Goal: Information Seeking & Learning: Learn about a topic

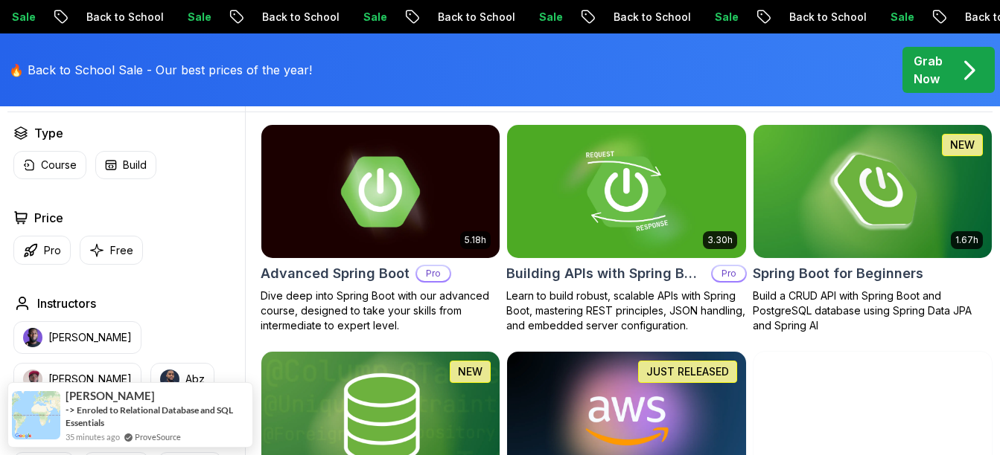
scroll to position [429, 0]
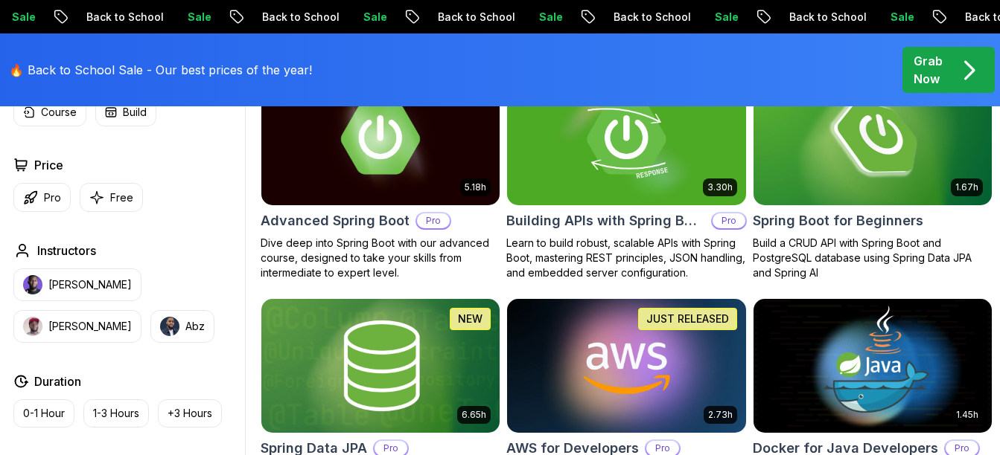
scroll to position [484, 0]
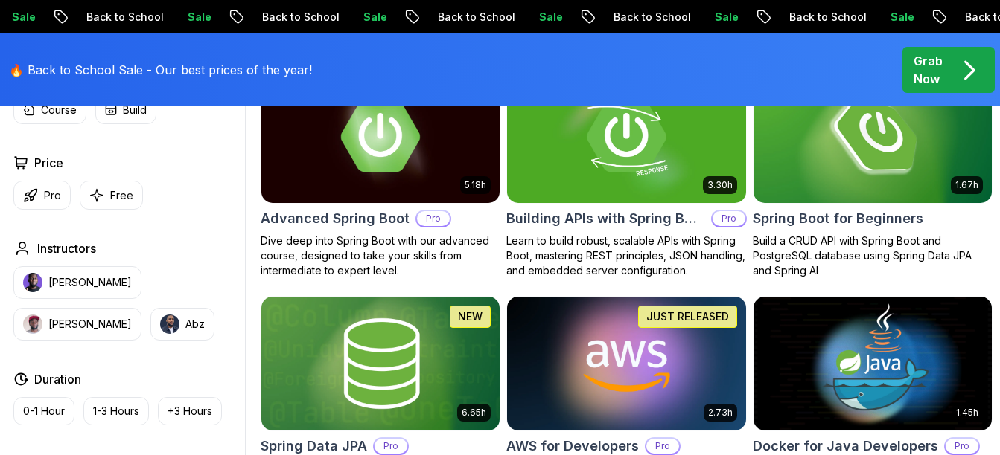
click at [650, 351] on img at bounding box center [626, 364] width 250 height 140
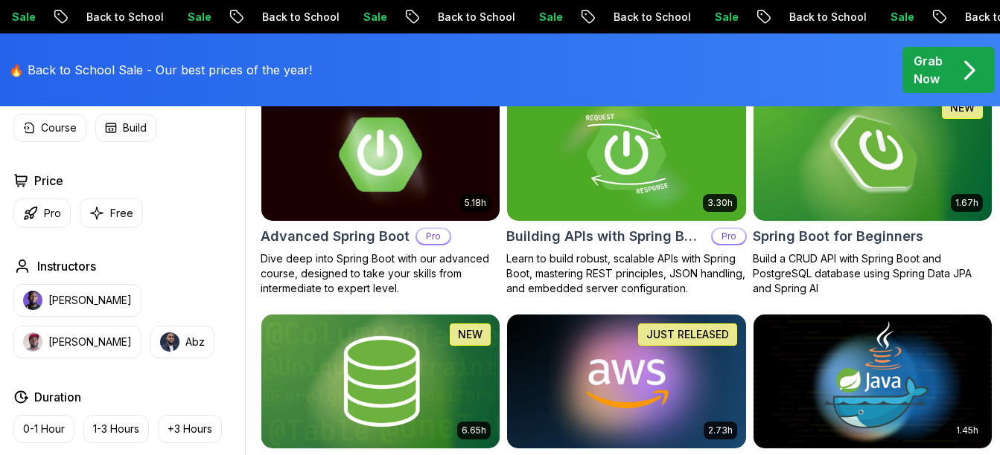
scroll to position [484, 0]
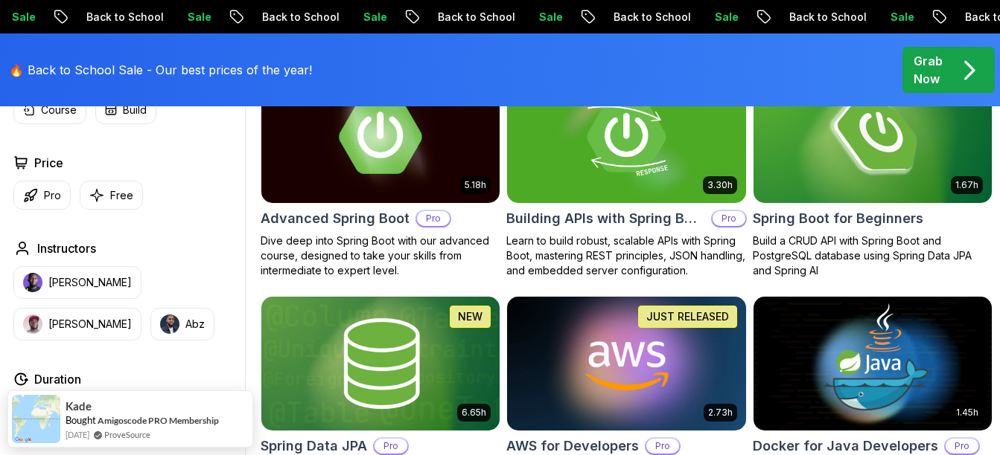
click at [332, 179] on img at bounding box center [380, 137] width 250 height 140
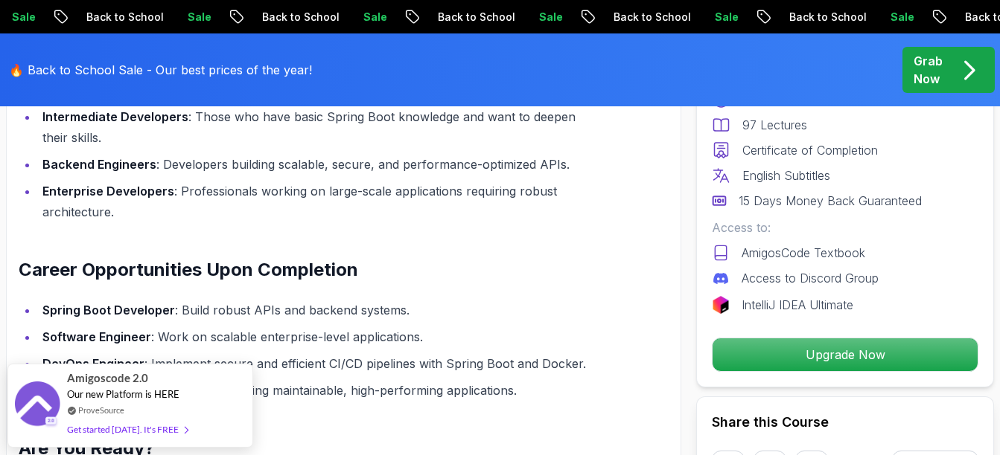
scroll to position [1605, 0]
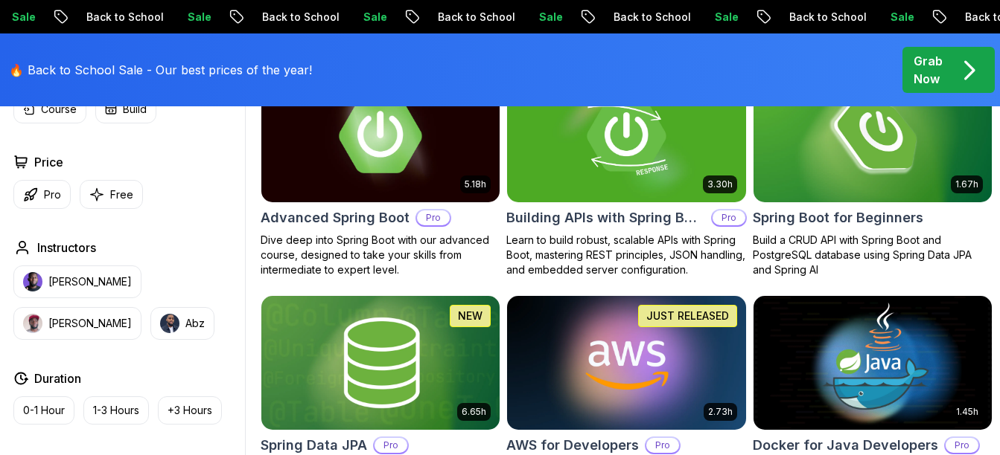
scroll to position [484, 0]
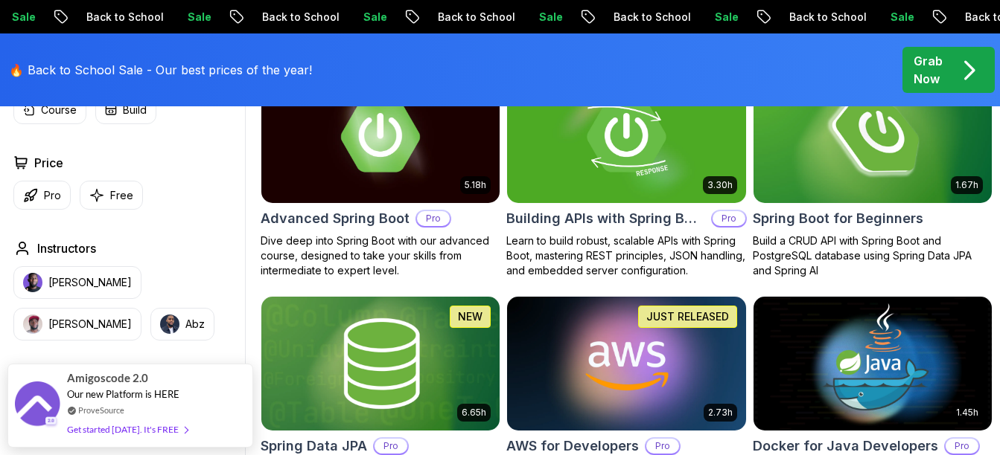
click at [883, 200] on img at bounding box center [872, 137] width 250 height 140
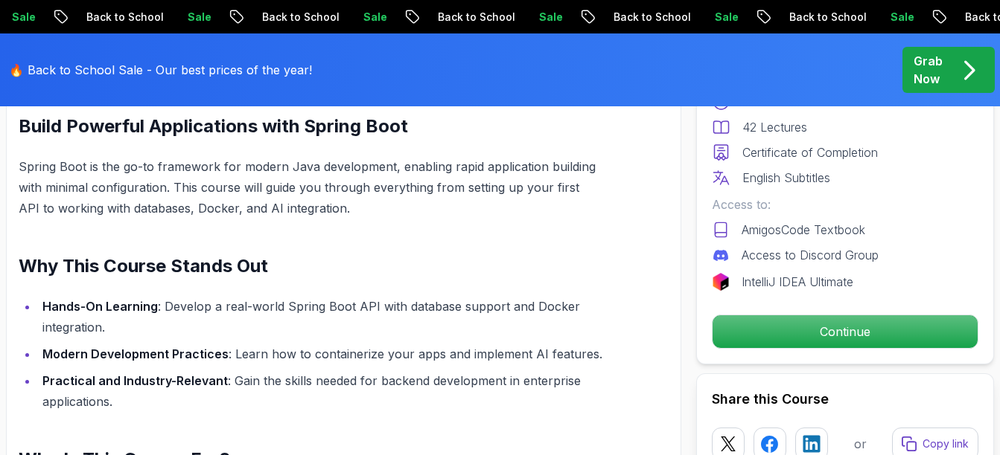
scroll to position [963, 0]
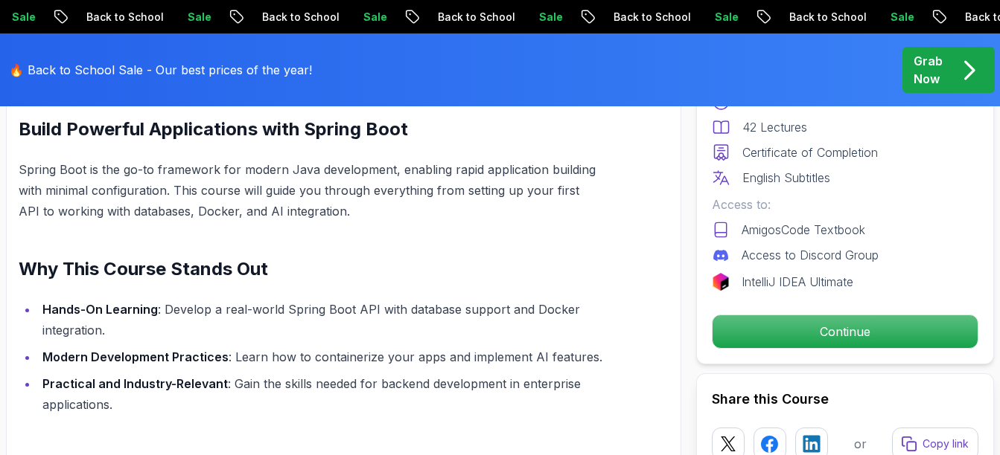
click at [227, 210] on p "Spring Boot is the go-to framework for modern Java development, enabling rapid …" at bounding box center [311, 190] width 585 height 63
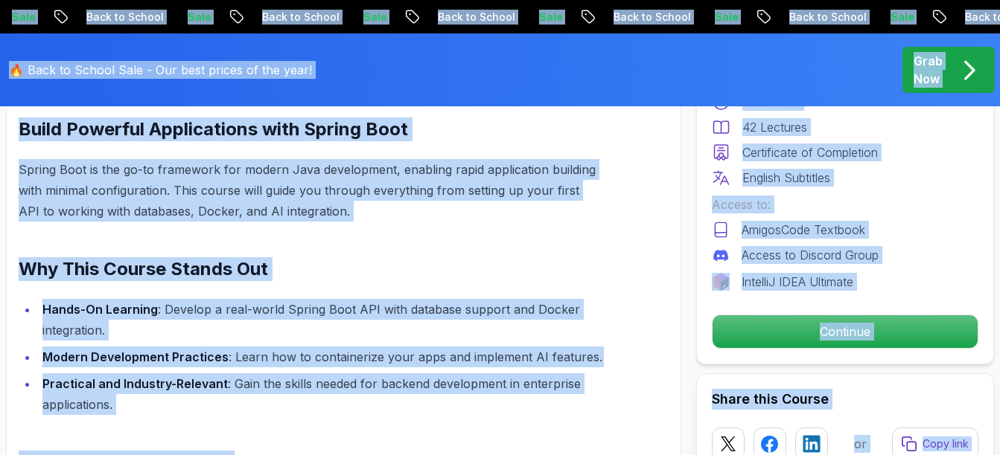
click at [227, 210] on p "Spring Boot is the go-to framework for modern Java development, enabling rapid …" at bounding box center [311, 190] width 585 height 63
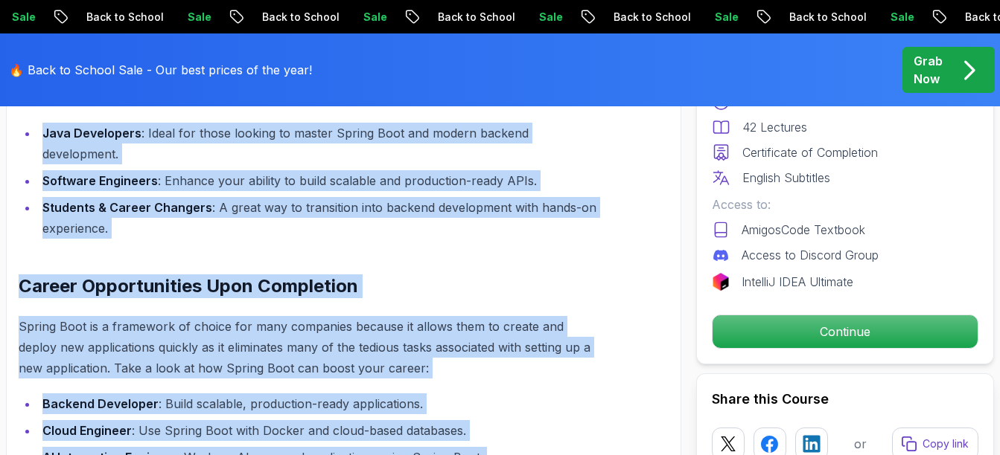
scroll to position [1594, 0]
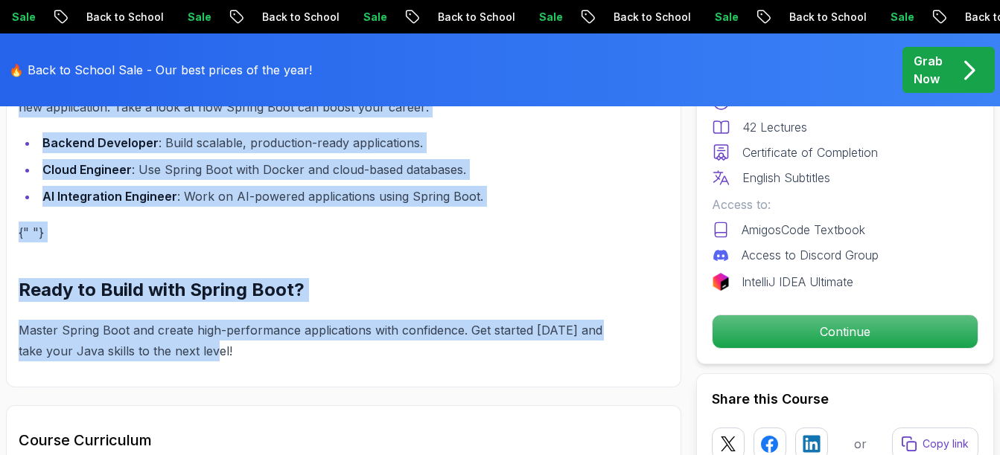
drag, startPoint x: 47, startPoint y: 247, endPoint x: 222, endPoint y: 322, distance: 190.4
copy div "The Basics of Spring - Learn the fundamental concepts and features of the Sprin…"
click at [546, 159] on li "Cloud Engineer : Use Spring Boot with Docker and cloud-based databases." at bounding box center [321, 169] width 566 height 21
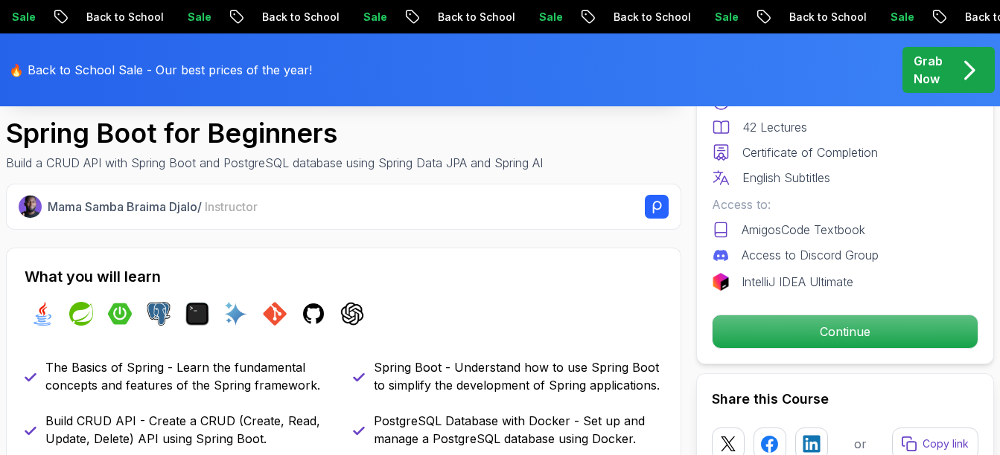
scroll to position [483, 0]
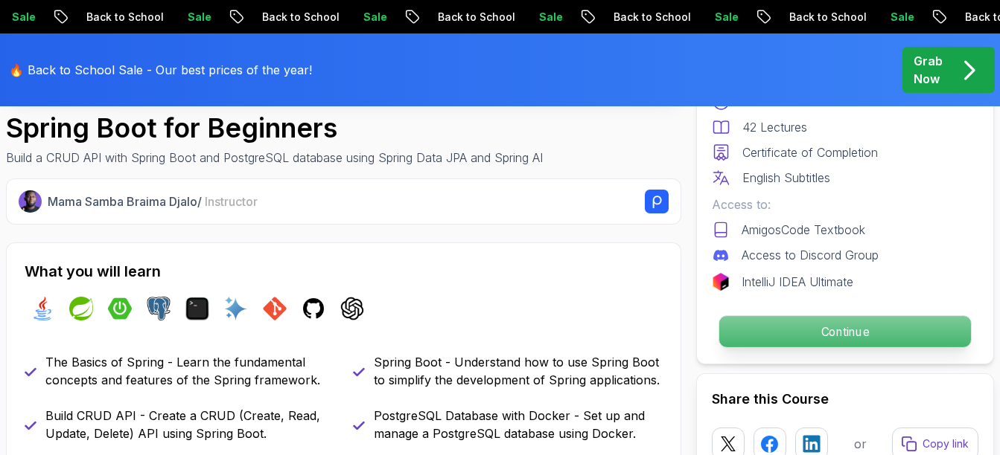
click at [837, 326] on p "Continue" at bounding box center [845, 331] width 252 height 31
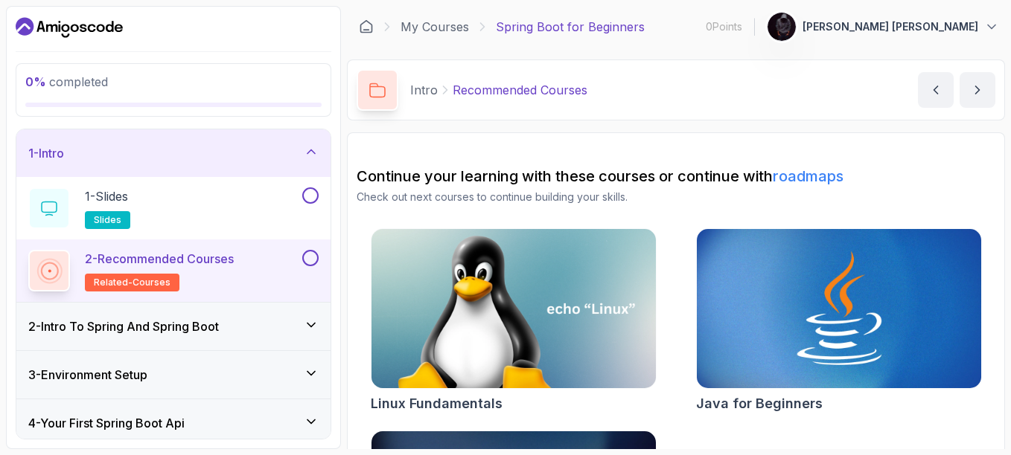
click at [308, 252] on button at bounding box center [310, 258] width 16 height 16
click at [312, 257] on icon at bounding box center [310, 258] width 13 height 15
click at [241, 261] on div "2 - Recommended Courses related-courses" at bounding box center [163, 271] width 271 height 42
click at [380, 92] on icon at bounding box center [377, 91] width 16 height 16
click at [113, 194] on p "1 - Slides" at bounding box center [106, 197] width 43 height 18
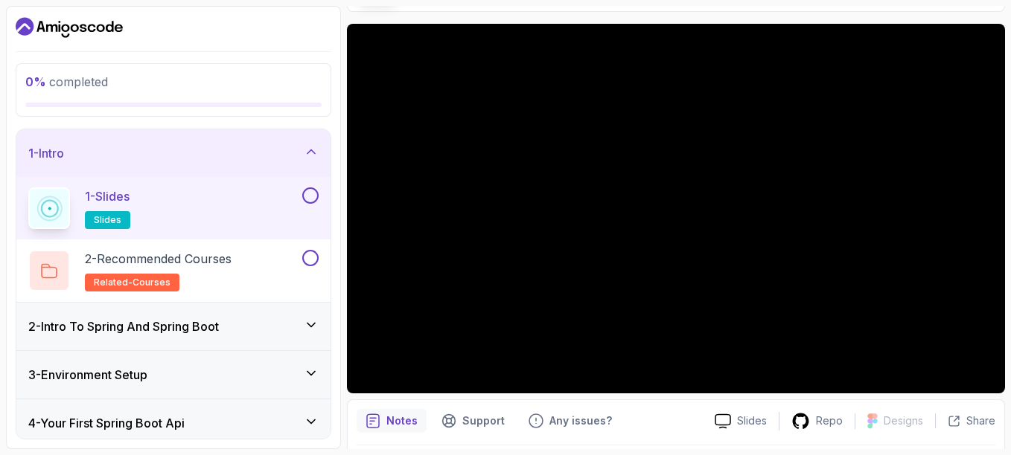
scroll to position [156, 0]
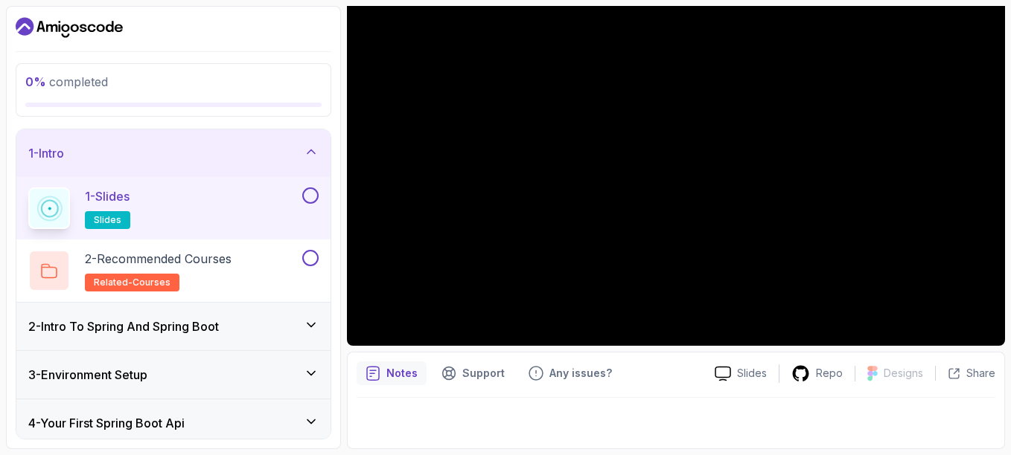
click at [399, 371] on p "Notes" at bounding box center [401, 373] width 31 height 15
click at [55, 205] on icon at bounding box center [49, 209] width 18 height 18
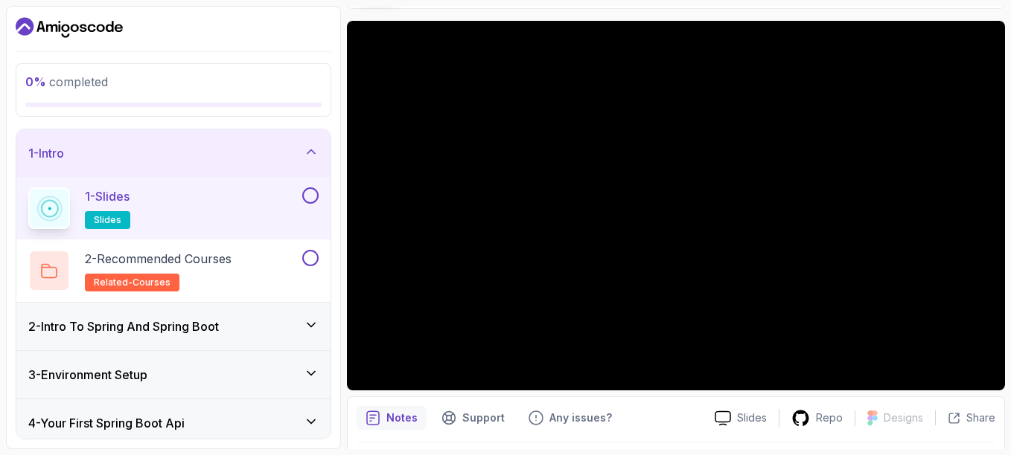
scroll to position [111, 0]
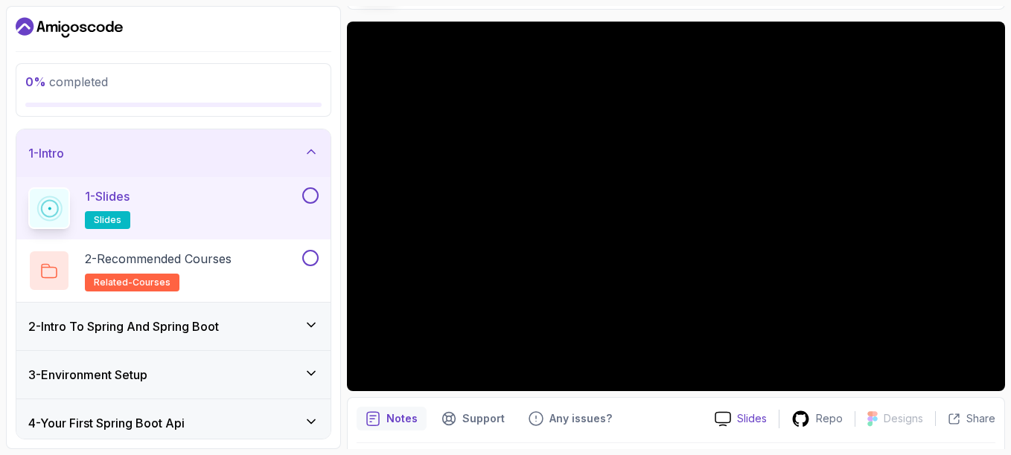
click at [760, 418] on p "Slides" at bounding box center [752, 419] width 30 height 15
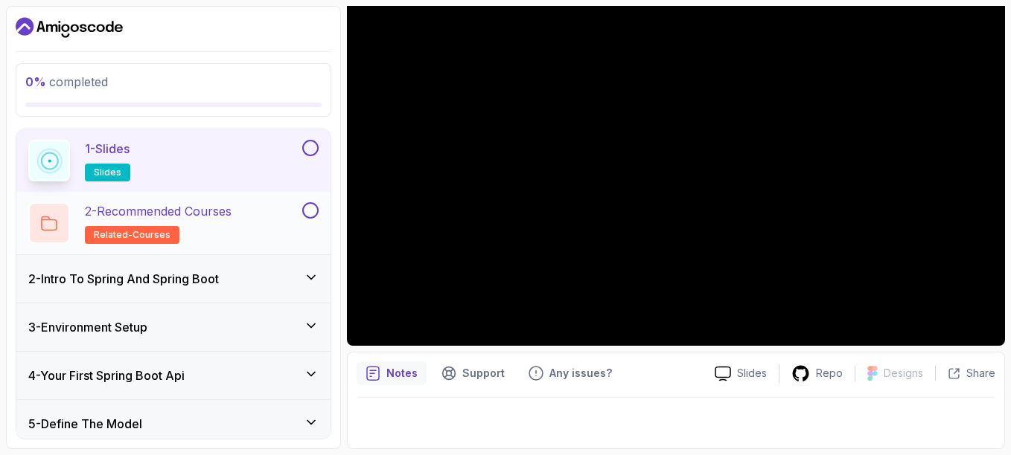
scroll to position [47, 0]
click at [316, 277] on icon at bounding box center [311, 278] width 15 height 15
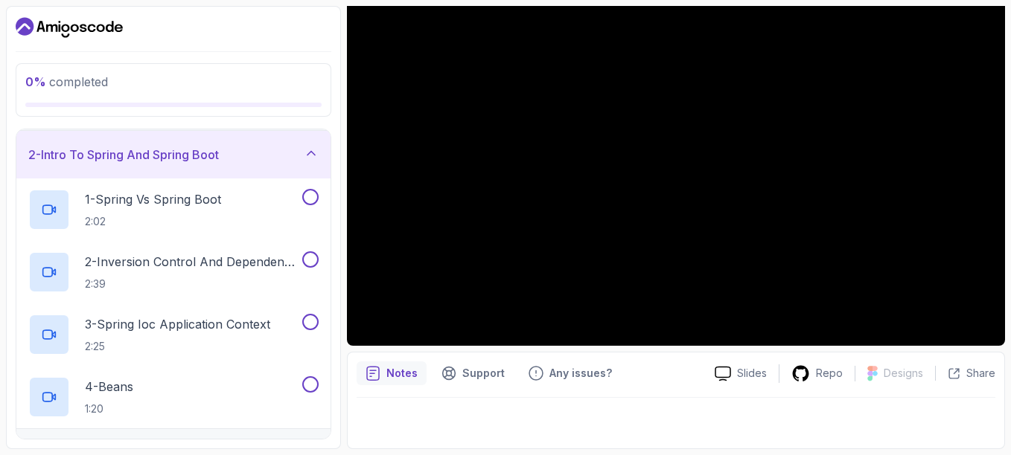
scroll to position [0, 0]
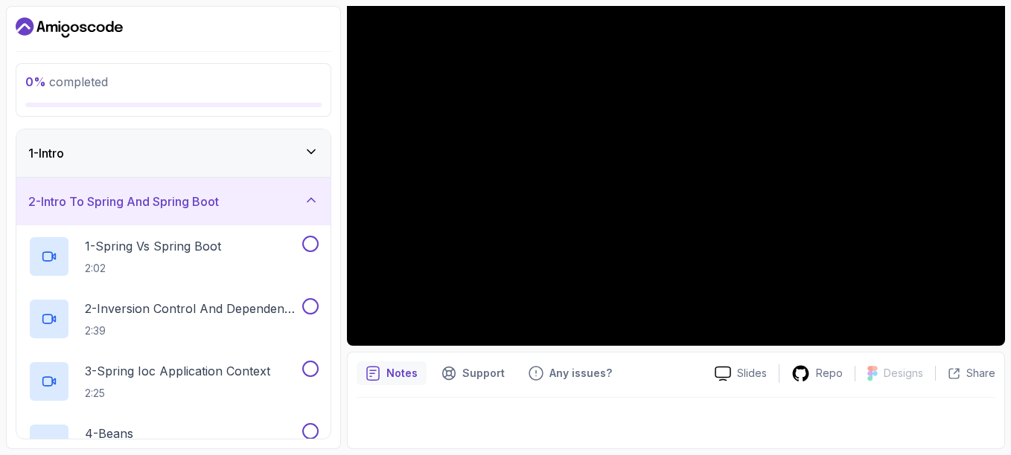
click at [397, 377] on p "Notes" at bounding box center [401, 373] width 31 height 15
click at [380, 366] on div "Notes" at bounding box center [391, 374] width 70 height 24
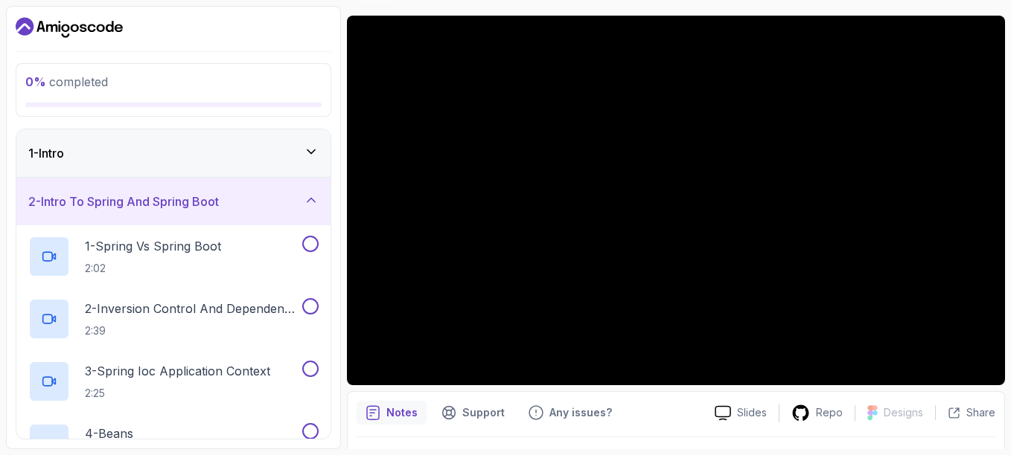
scroll to position [123, 0]
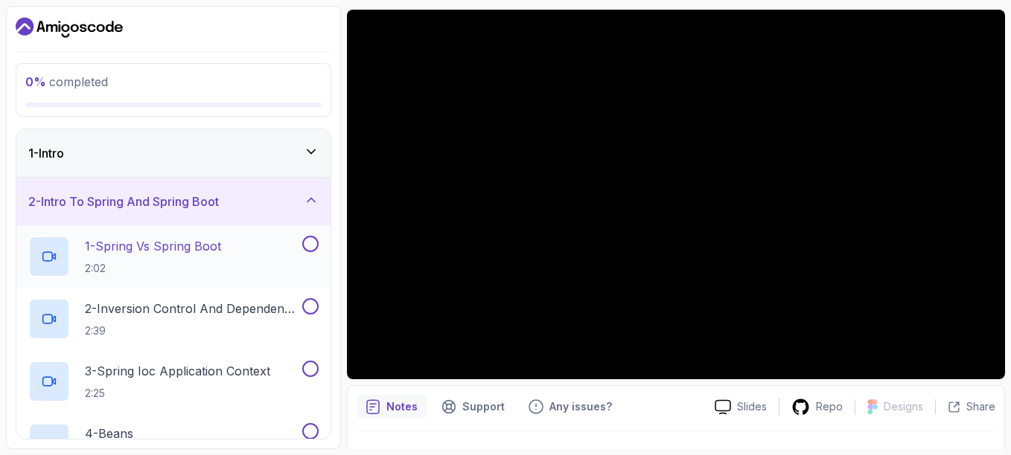
click at [310, 249] on button at bounding box center [310, 244] width 16 height 16
click at [311, 246] on icon at bounding box center [310, 244] width 13 height 15
click at [214, 247] on p "1 - Spring Vs Spring Boot" at bounding box center [153, 246] width 136 height 18
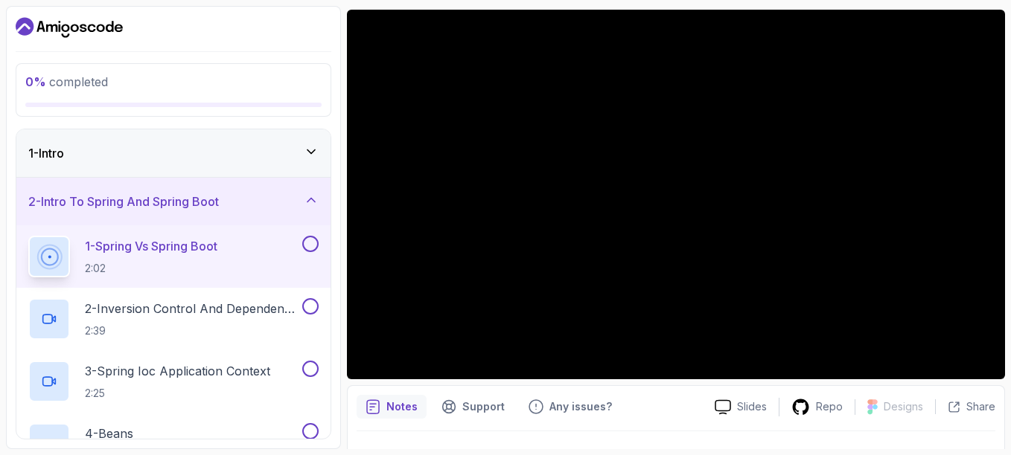
click at [28, 236] on button "1 - Spring Vs Spring Boot 2:02" at bounding box center [173, 257] width 290 height 42
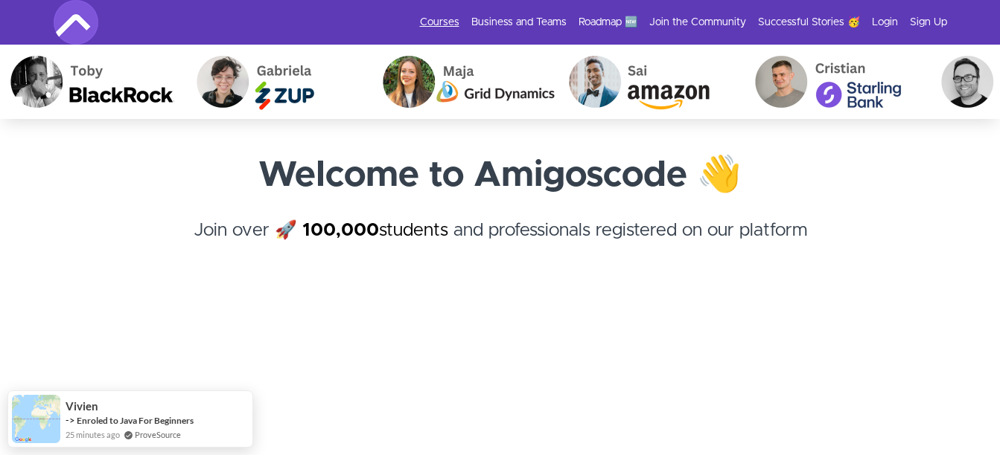
click at [440, 17] on link "Courses" at bounding box center [439, 22] width 39 height 15
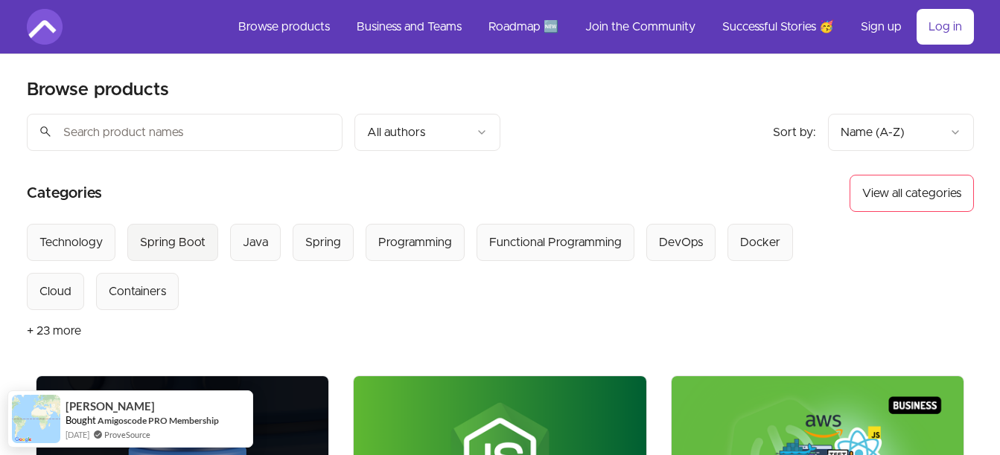
click at [179, 235] on div "Spring Boot" at bounding box center [172, 243] width 65 height 18
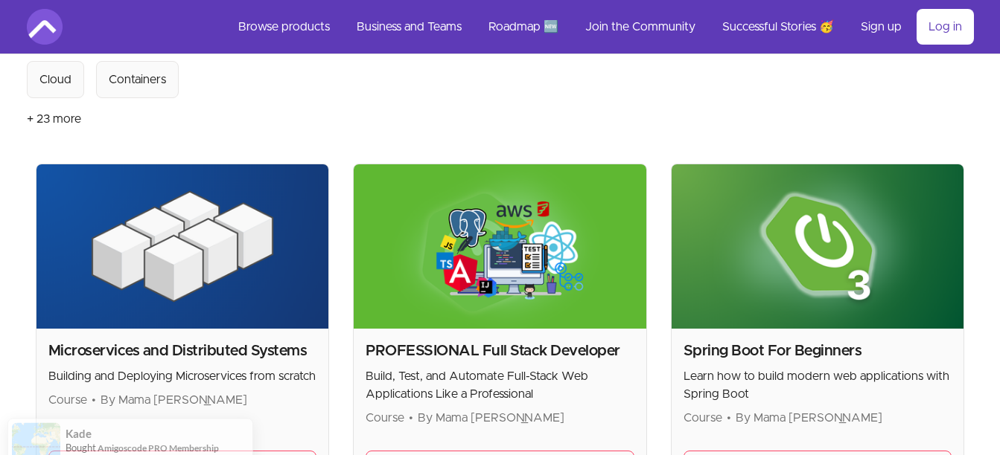
scroll to position [232, 0]
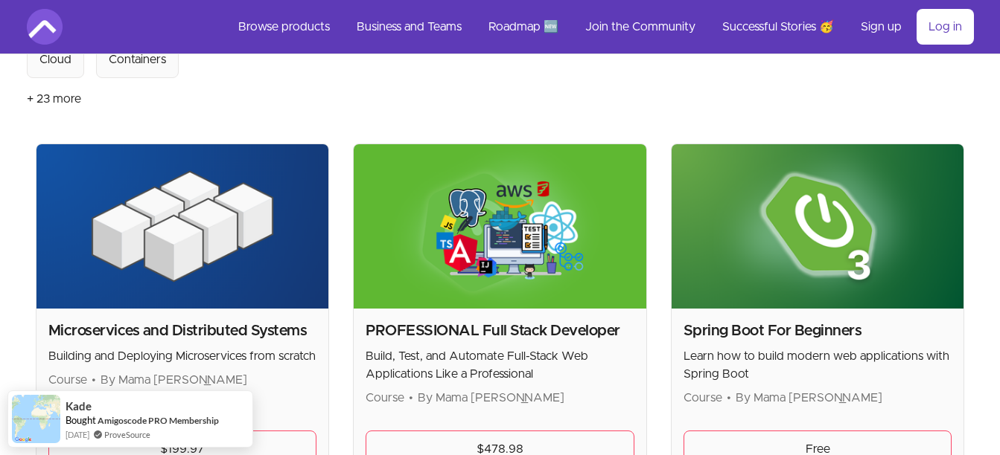
click at [794, 336] on h2 "Spring Boot For Beginners" at bounding box center [817, 331] width 269 height 21
click at [815, 432] on link "Free" at bounding box center [817, 449] width 269 height 37
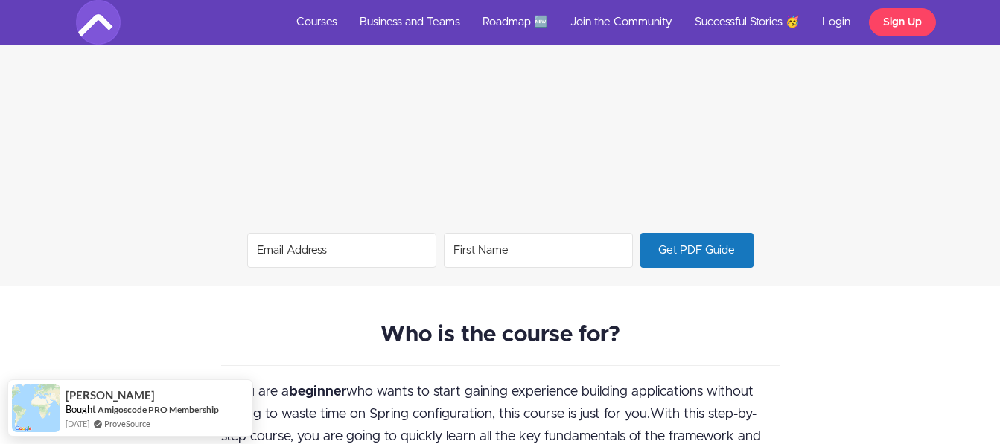
scroll to position [1152, 0]
click at [677, 243] on span "Get PDF Guide" at bounding box center [696, 249] width 112 height 33
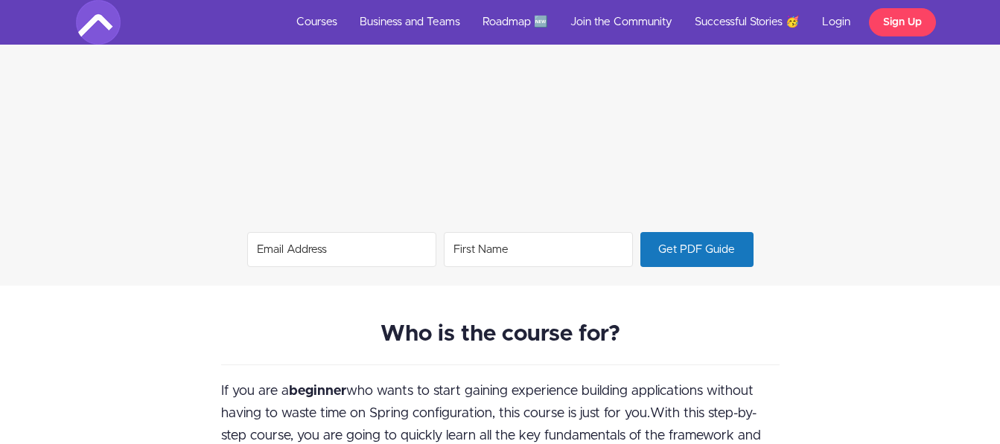
click at [348, 259] on input "Email Address" at bounding box center [341, 249] width 189 height 35
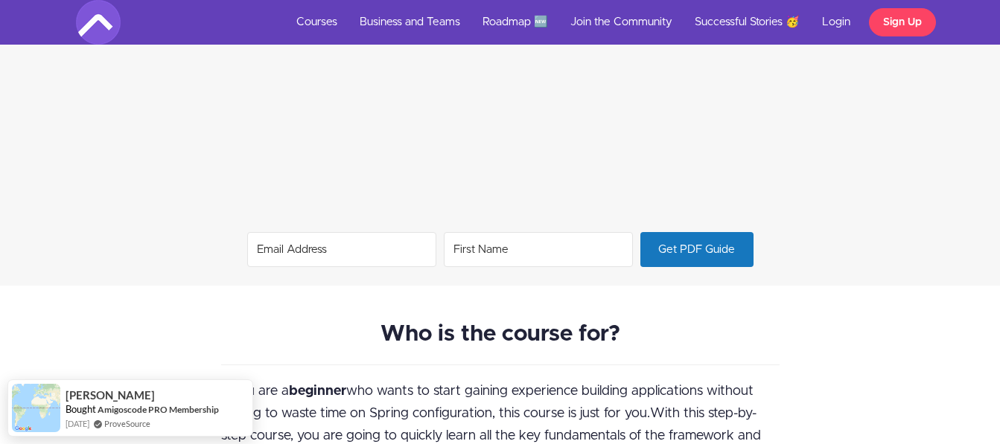
type input "rafayali351@gmail.com"
click at [508, 250] on input "First Name" at bounding box center [538, 249] width 189 height 35
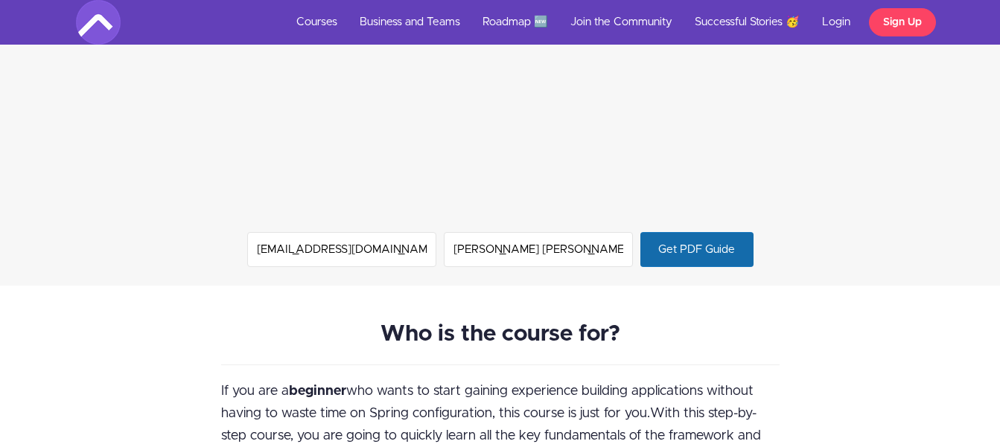
type input "[PERSON_NAME] [PERSON_NAME]"
click at [680, 246] on span "Get PDF Guide" at bounding box center [696, 249] width 112 height 33
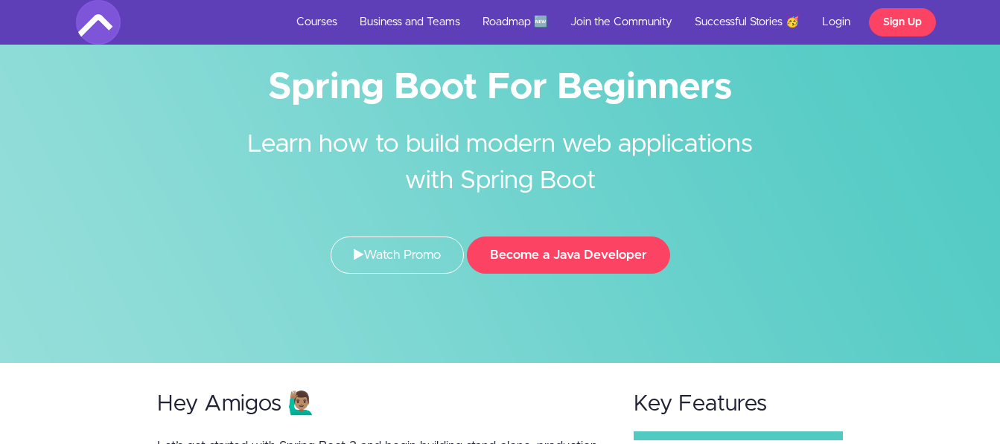
scroll to position [55, 0]
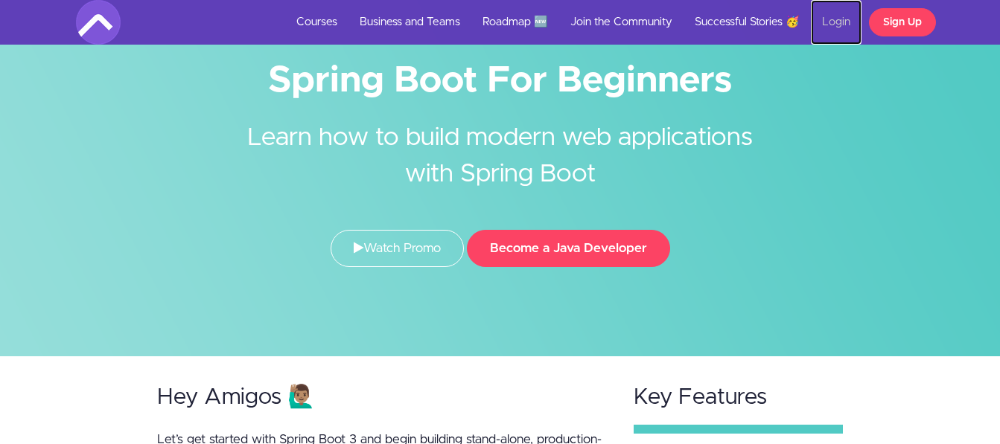
click at [828, 14] on link "Login" at bounding box center [835, 22] width 51 height 45
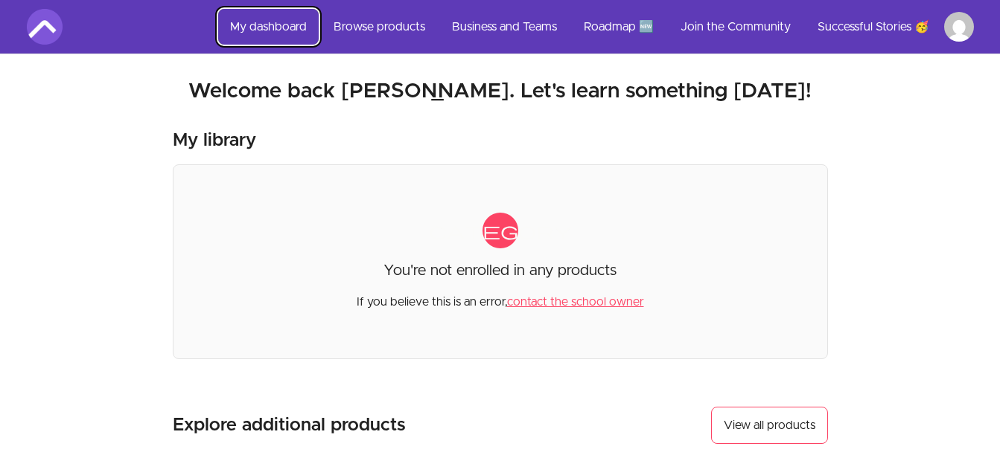
click at [298, 27] on link "My dashboard" at bounding box center [268, 27] width 100 height 36
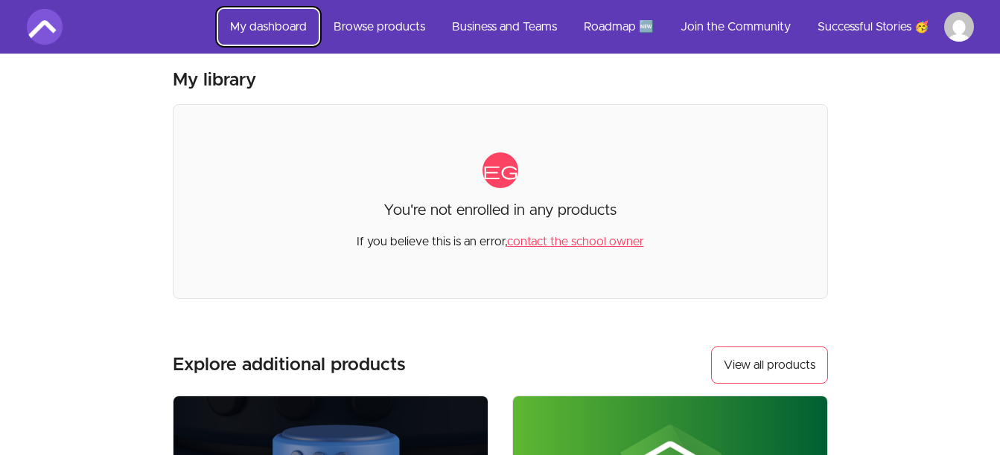
scroll to position [14, 0]
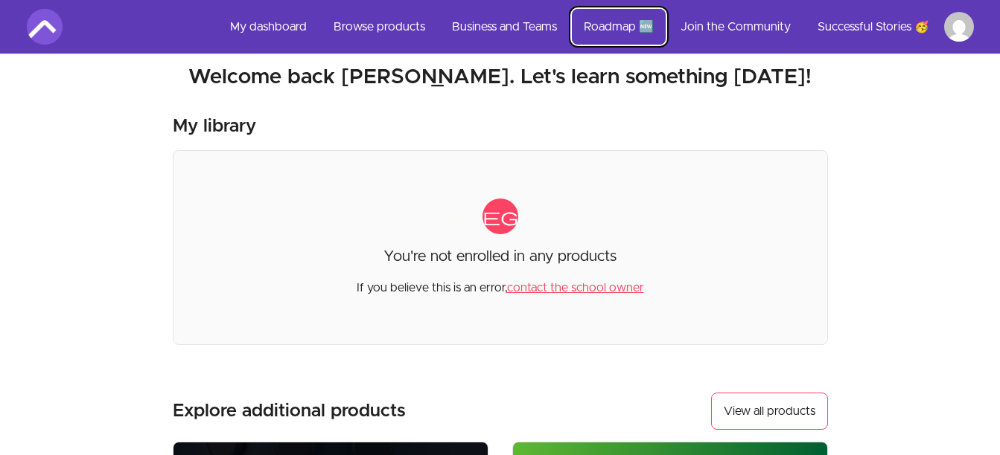
click at [604, 19] on link "Roadmap 🆕" at bounding box center [619, 27] width 94 height 36
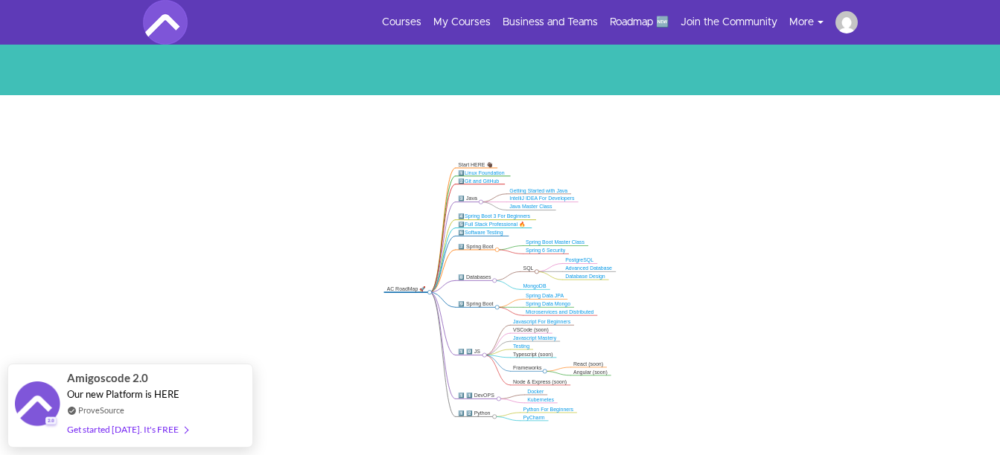
scroll to position [211, 0]
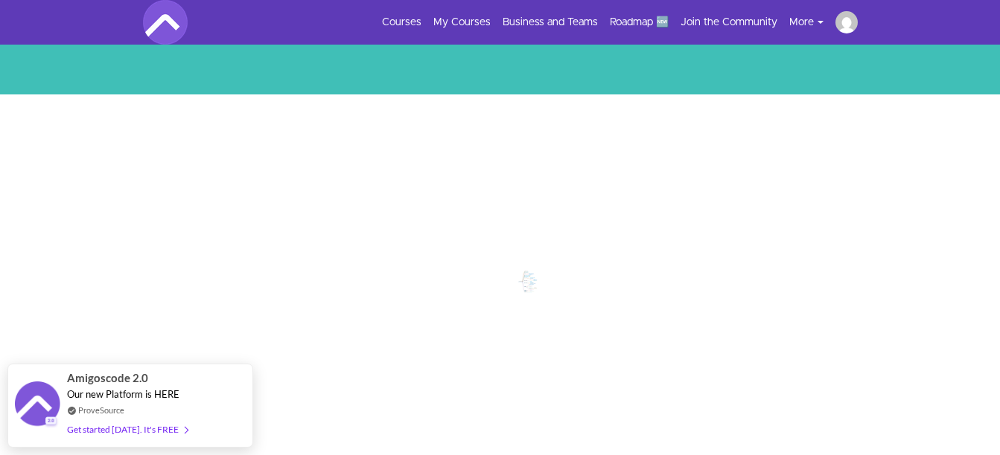
click at [522, 287] on icon ".markmap{font:300 16px/20px sans-serif}.markmap-link{fill:none}.markmap-node>ci…" at bounding box center [500, 290] width 1000 height 273
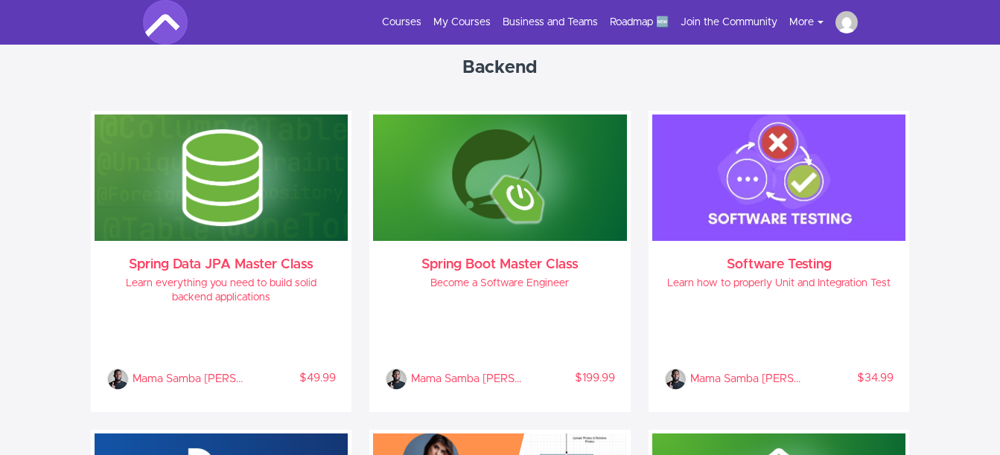
scroll to position [901, 0]
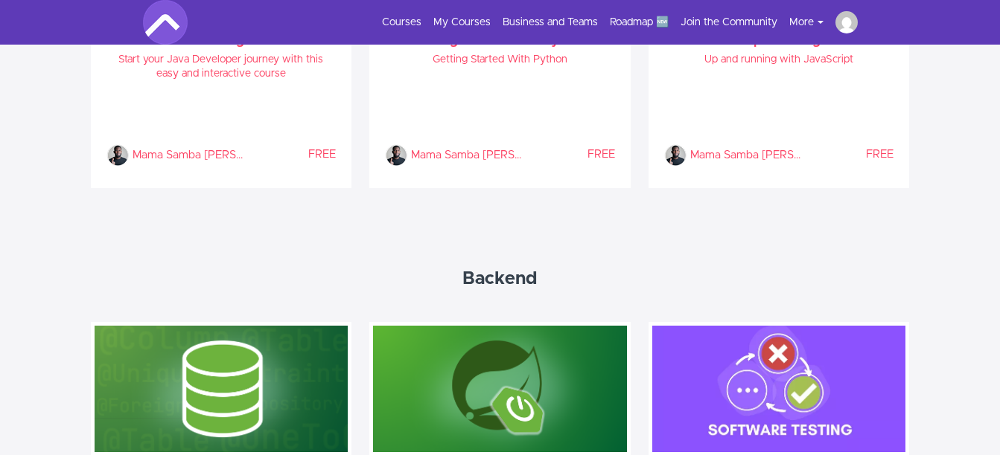
click at [803, 23] on button "More" at bounding box center [812, 22] width 46 height 15
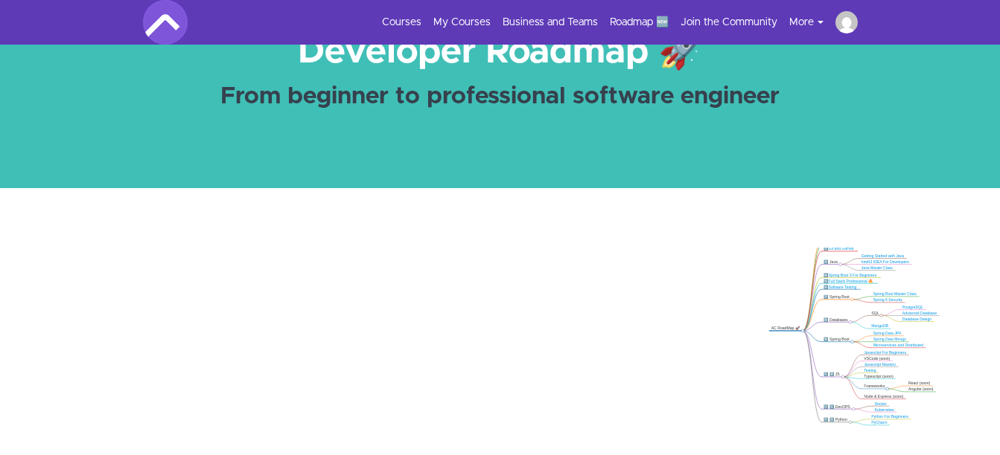
scroll to position [31, 0]
